Goal: Information Seeking & Learning: Learn about a topic

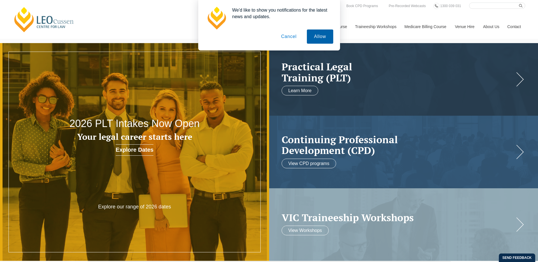
click at [320, 37] on button "Allow" at bounding box center [320, 36] width 26 height 14
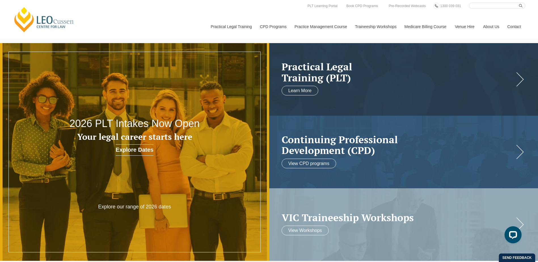
click at [472, 5] on input "Search here" at bounding box center [497, 6] width 56 height 6
type input "hampel on advocacy"
click at [519, 3] on button "submit" at bounding box center [522, 6] width 6 height 6
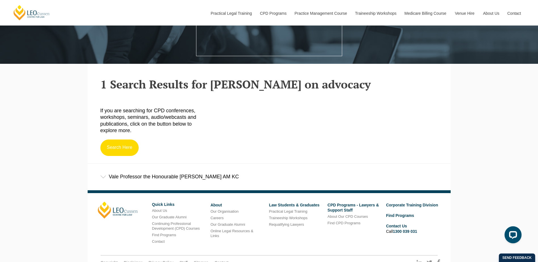
scroll to position [179, 0]
